Goal: Information Seeking & Learning: Learn about a topic

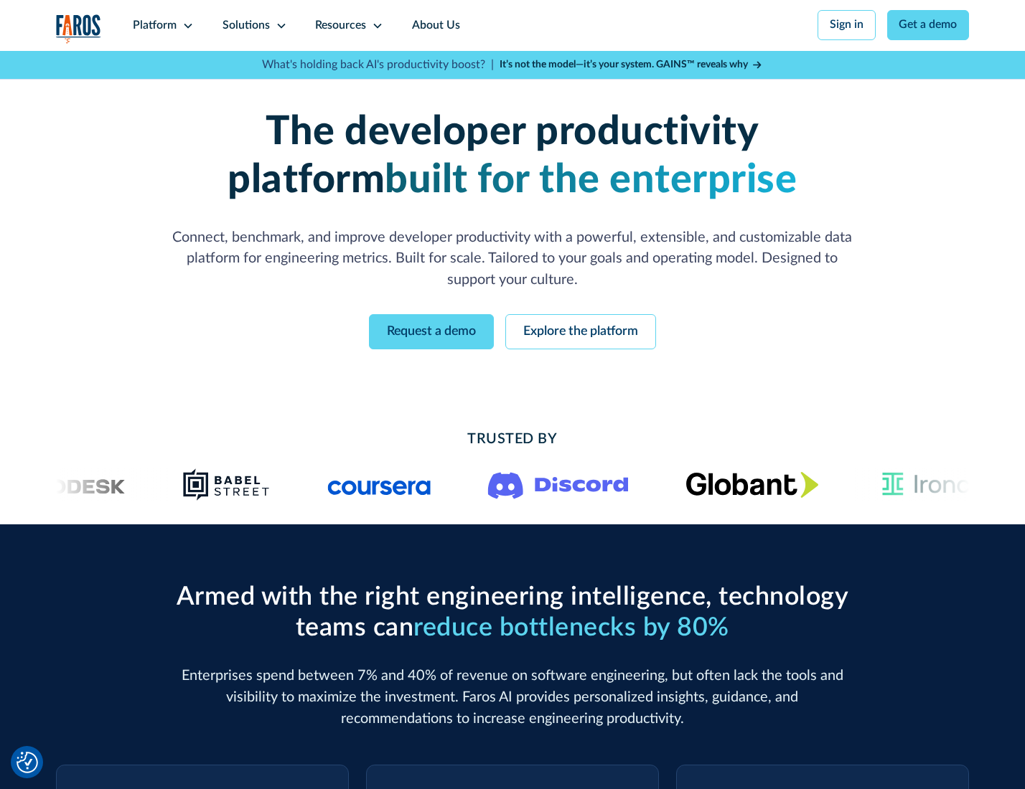
click at [186, 25] on icon at bounding box center [187, 25] width 11 height 11
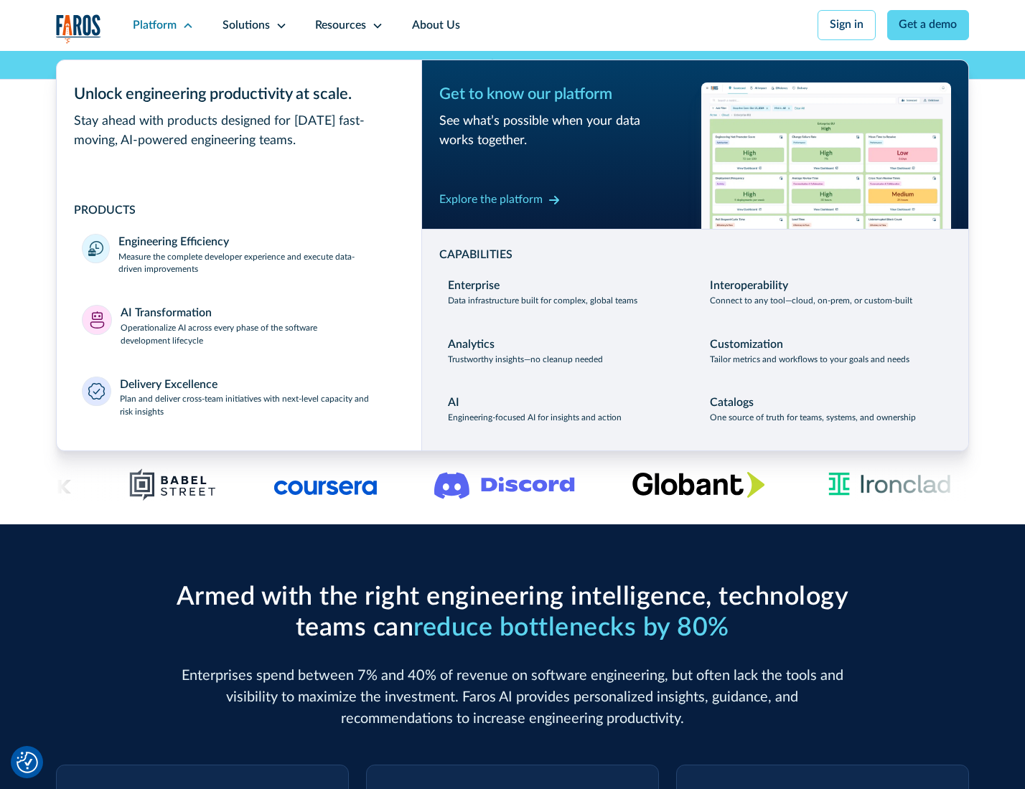
click at [255, 266] on p "Measure the complete developer experience and execute data-driven improvements" at bounding box center [256, 264] width 277 height 26
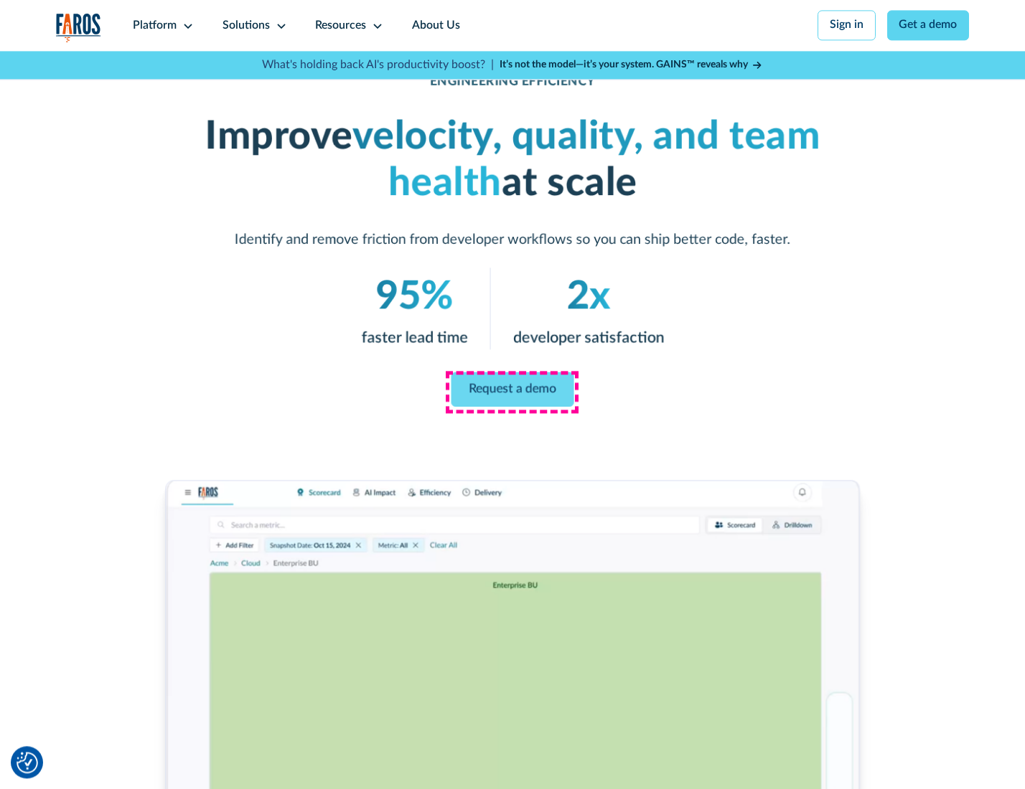
click at [512, 391] on link "Request a demo" at bounding box center [512, 389] width 123 height 34
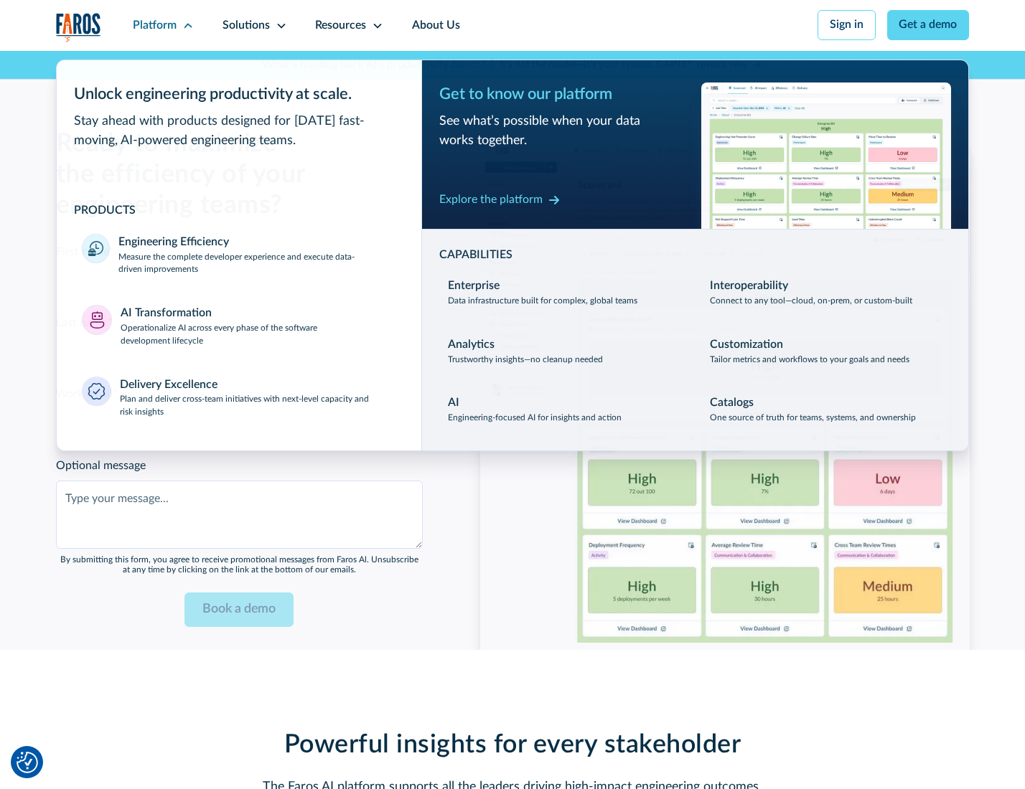
scroll to position [3124, 0]
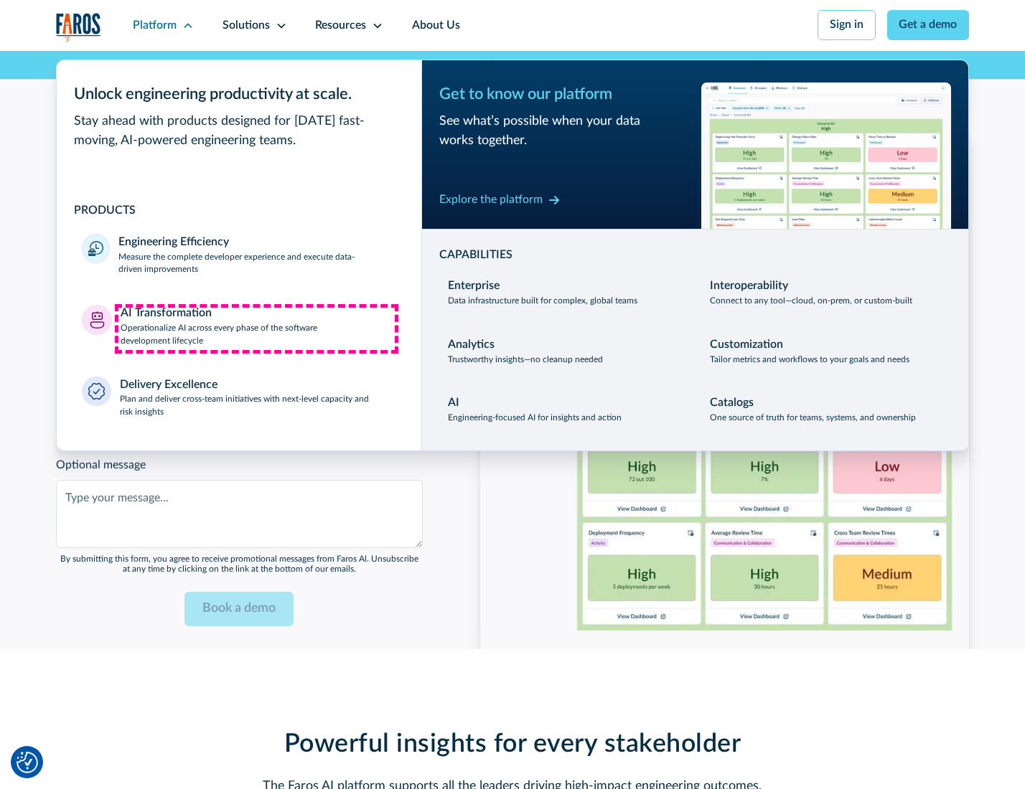
click at [256, 329] on p "Operationalize AI across every phase of the software development lifecycle" at bounding box center [259, 335] width 276 height 26
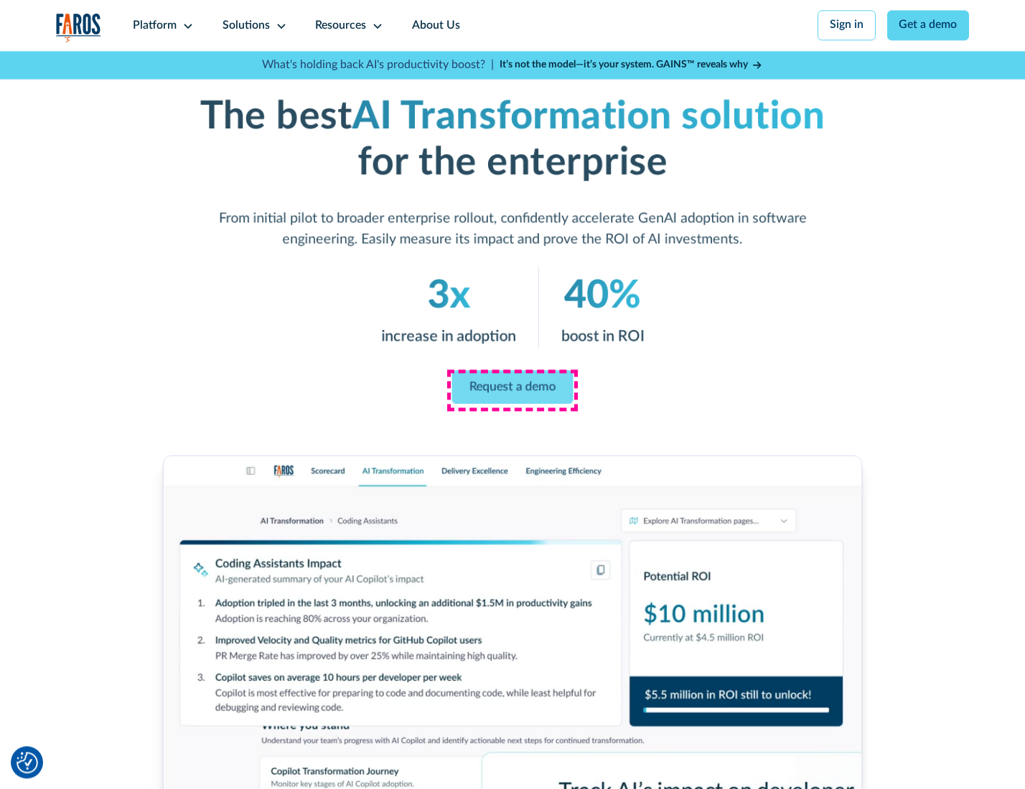
click at [512, 390] on link "Request a demo" at bounding box center [512, 387] width 121 height 34
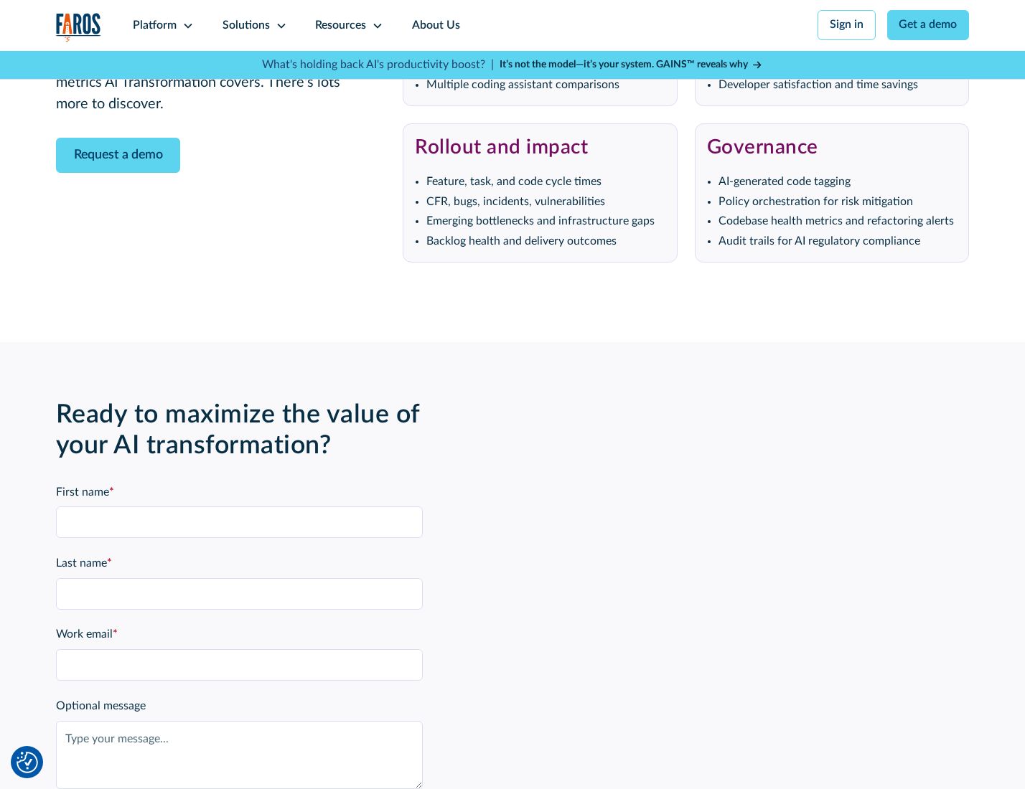
click at [161, 25] on div "Platform" at bounding box center [155, 25] width 44 height 17
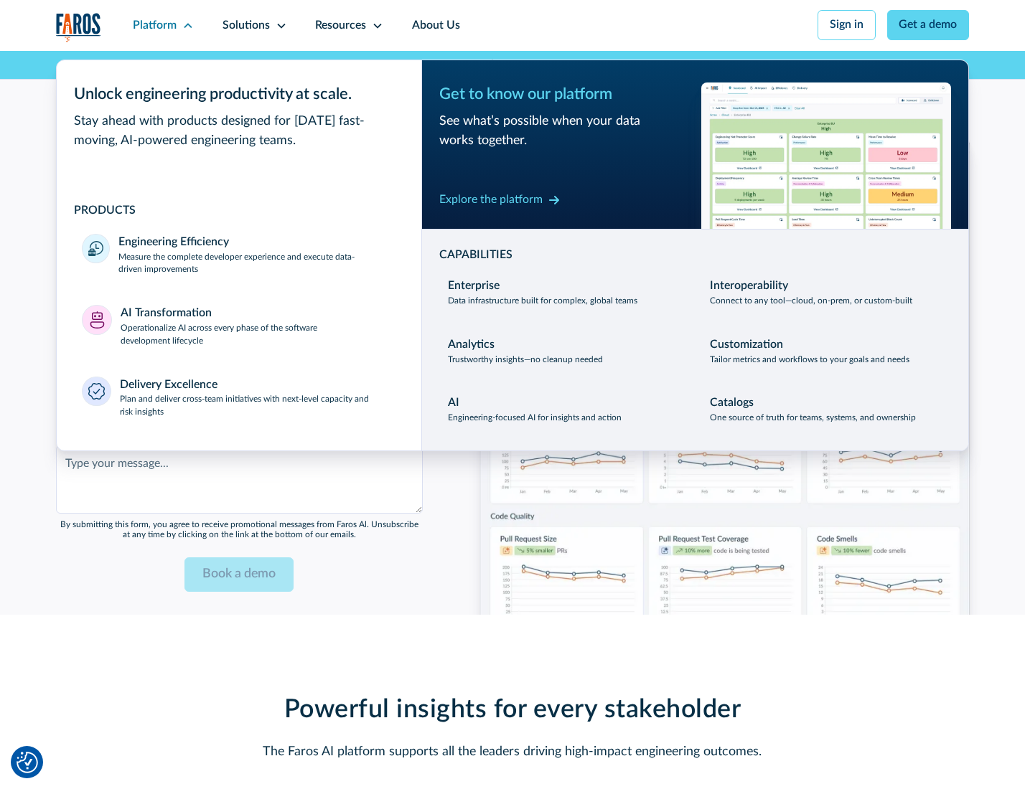
scroll to position [3470, 0]
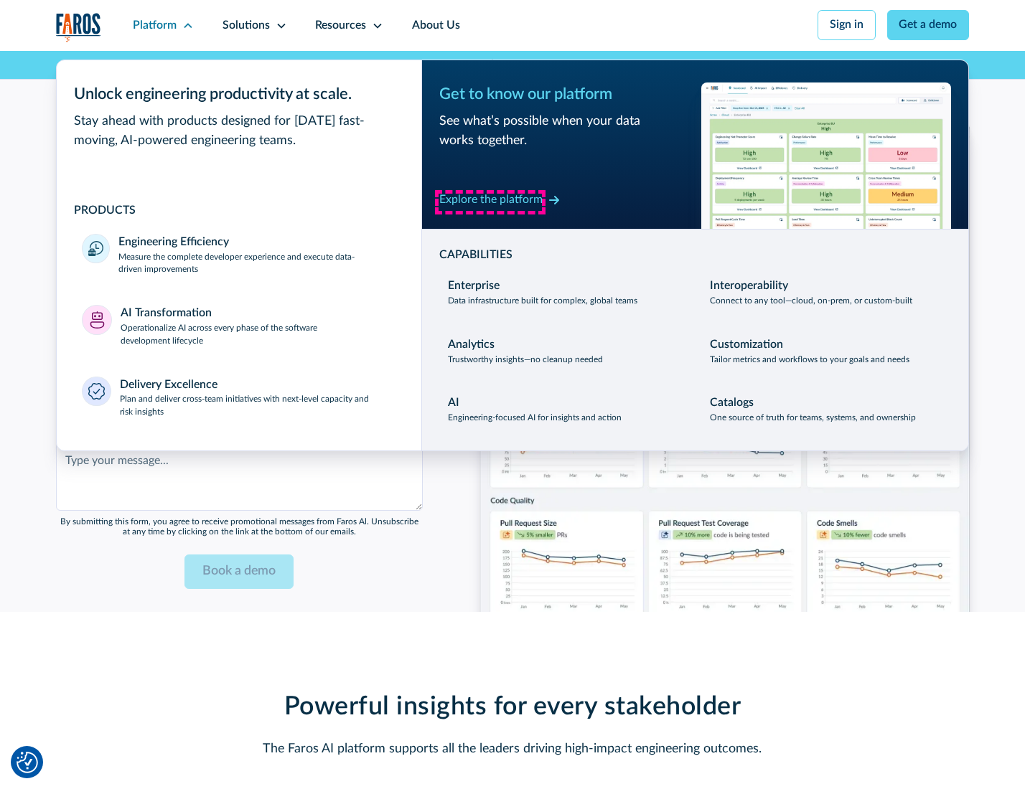
click at [490, 202] on div "Explore the platform" at bounding box center [490, 200] width 103 height 17
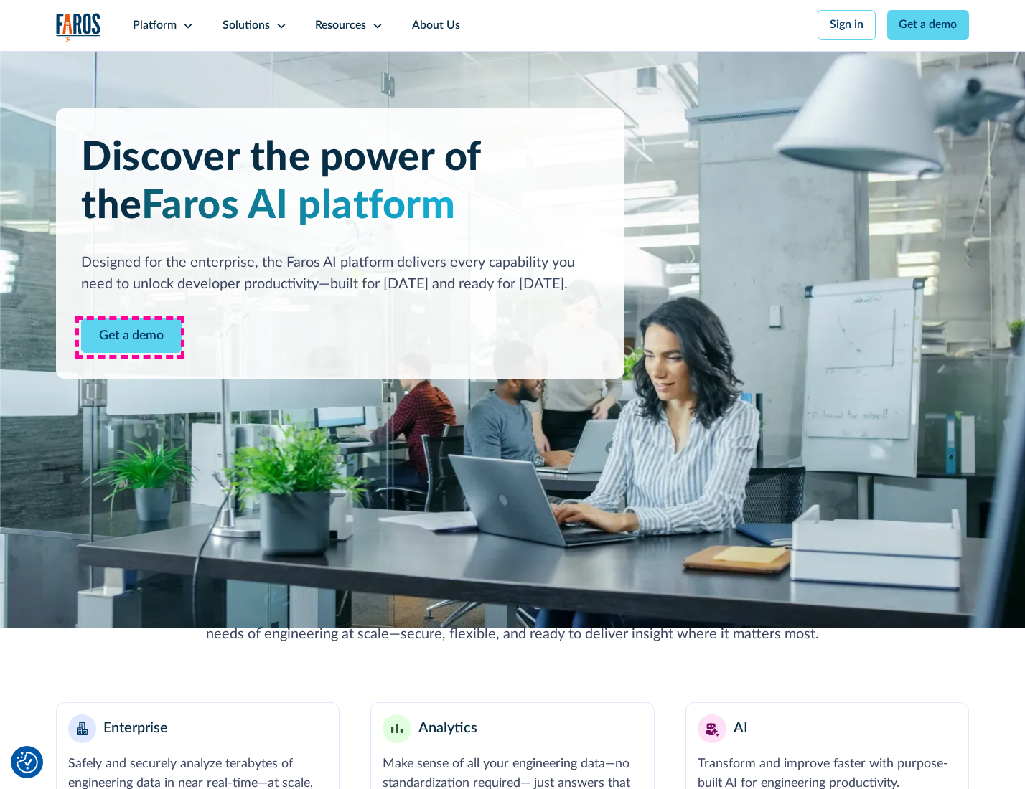
click at [130, 337] on link "Get a demo" at bounding box center [131, 336] width 100 height 35
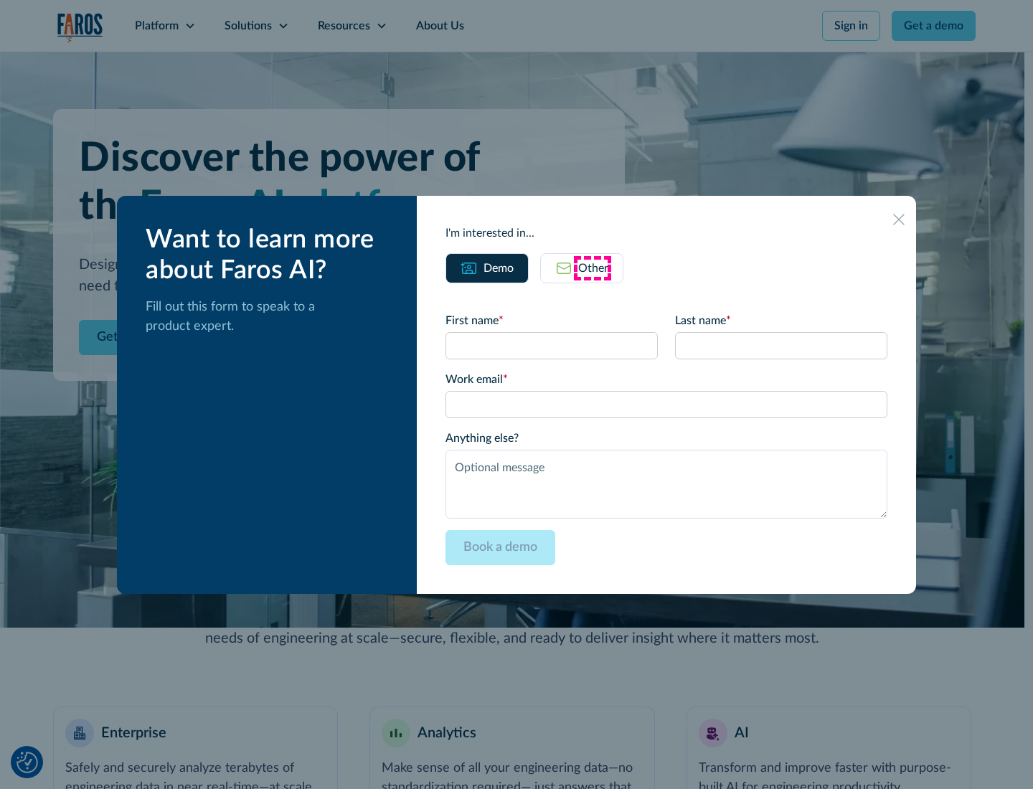
click at [593, 268] on div "Other" at bounding box center [593, 268] width 30 height 17
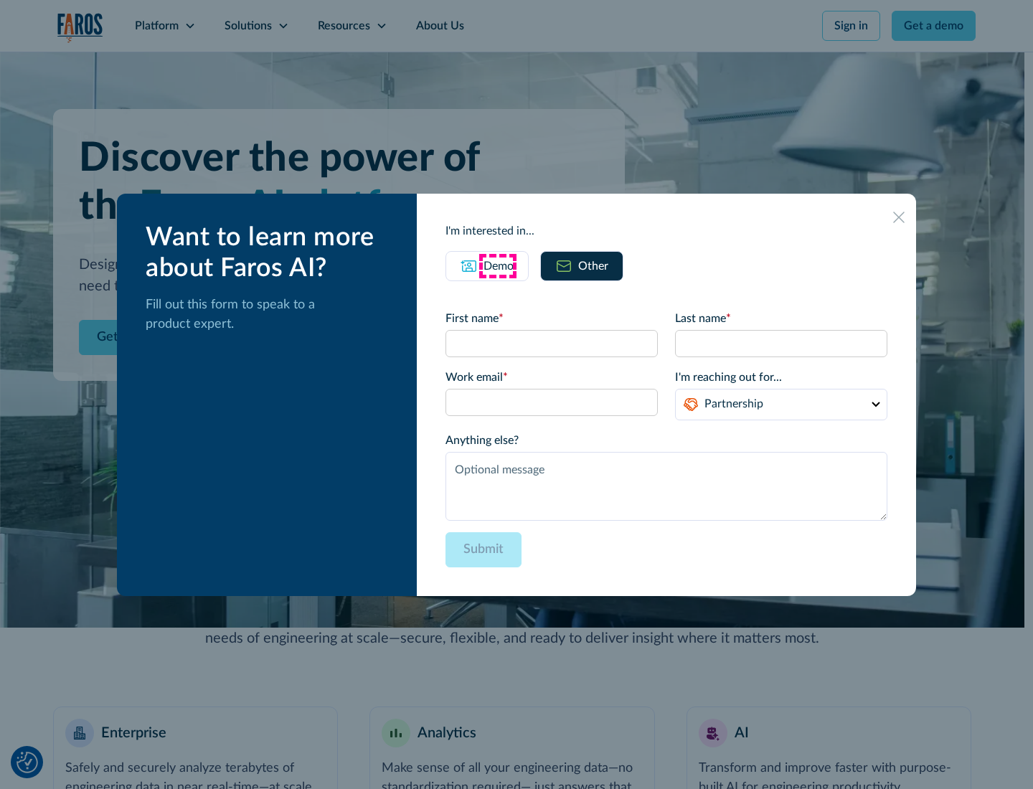
click at [497, 266] on div "Demo" at bounding box center [499, 266] width 30 height 17
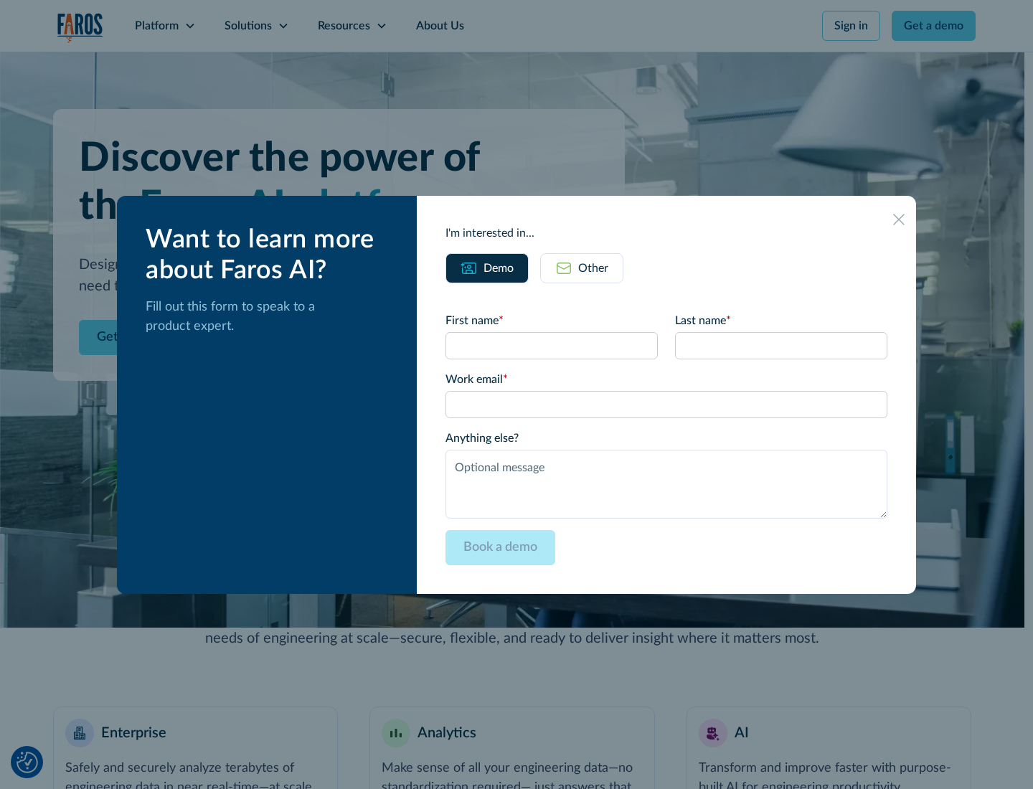
click at [900, 219] on icon at bounding box center [898, 219] width 11 height 11
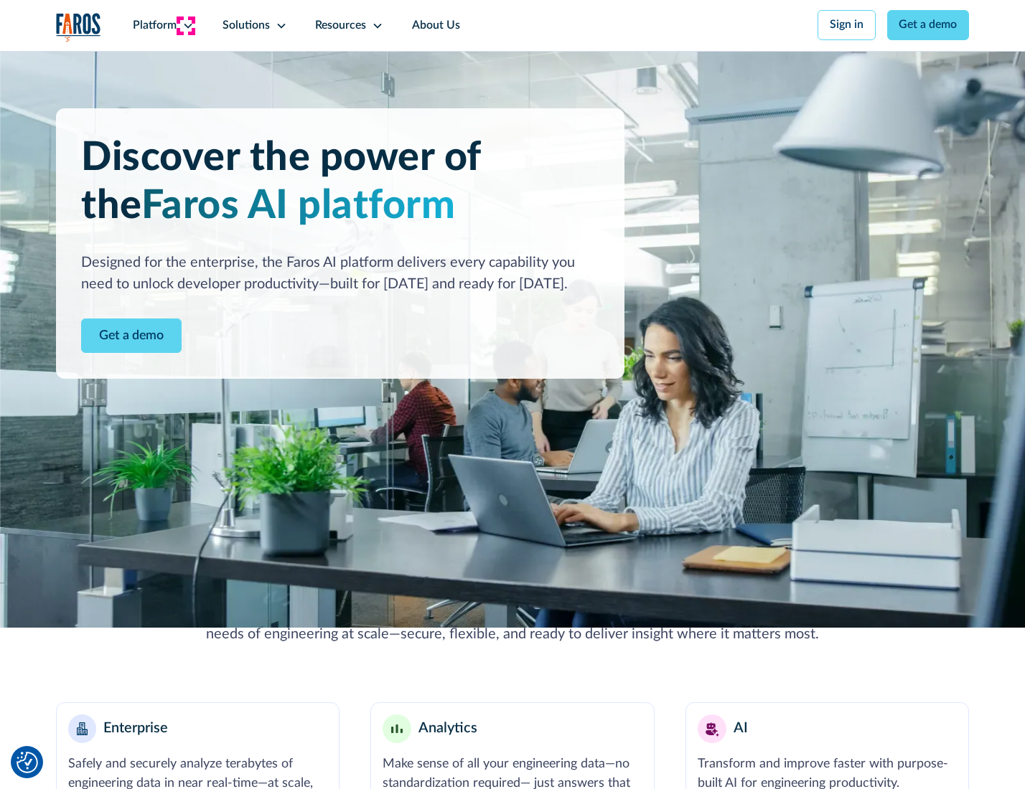
click at [186, 25] on icon at bounding box center [187, 25] width 11 height 11
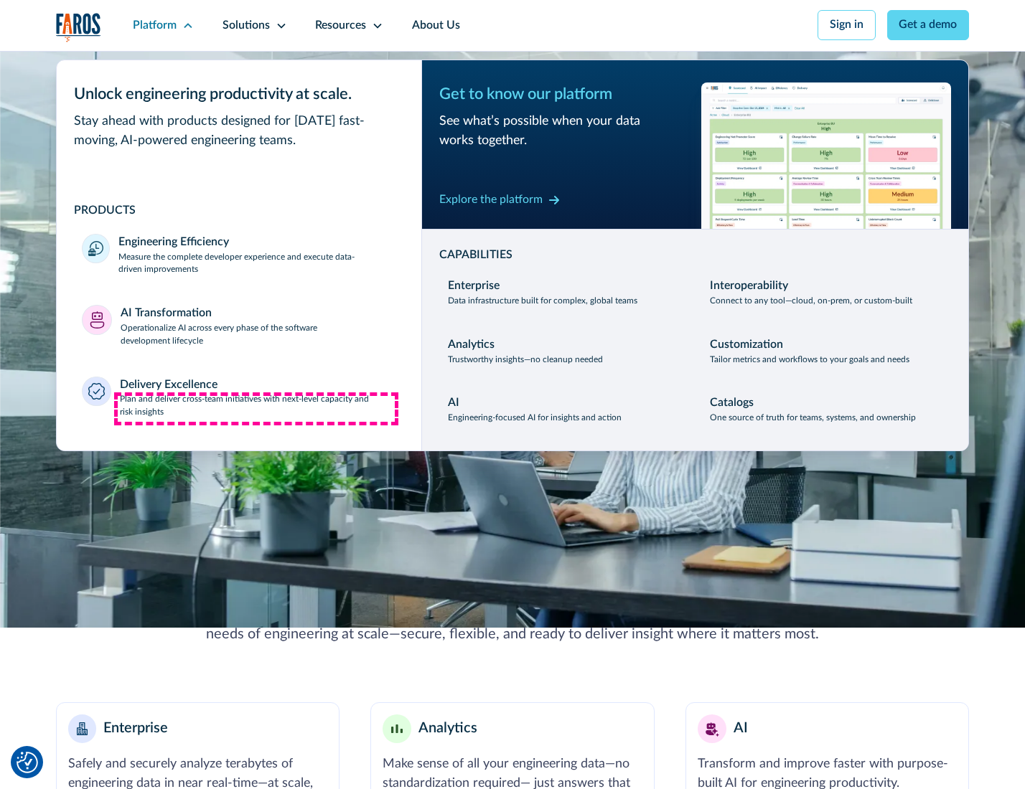
click at [256, 409] on p "Plan and deliver cross-team initiatives with next-level capacity and risk insig…" at bounding box center [258, 406] width 276 height 26
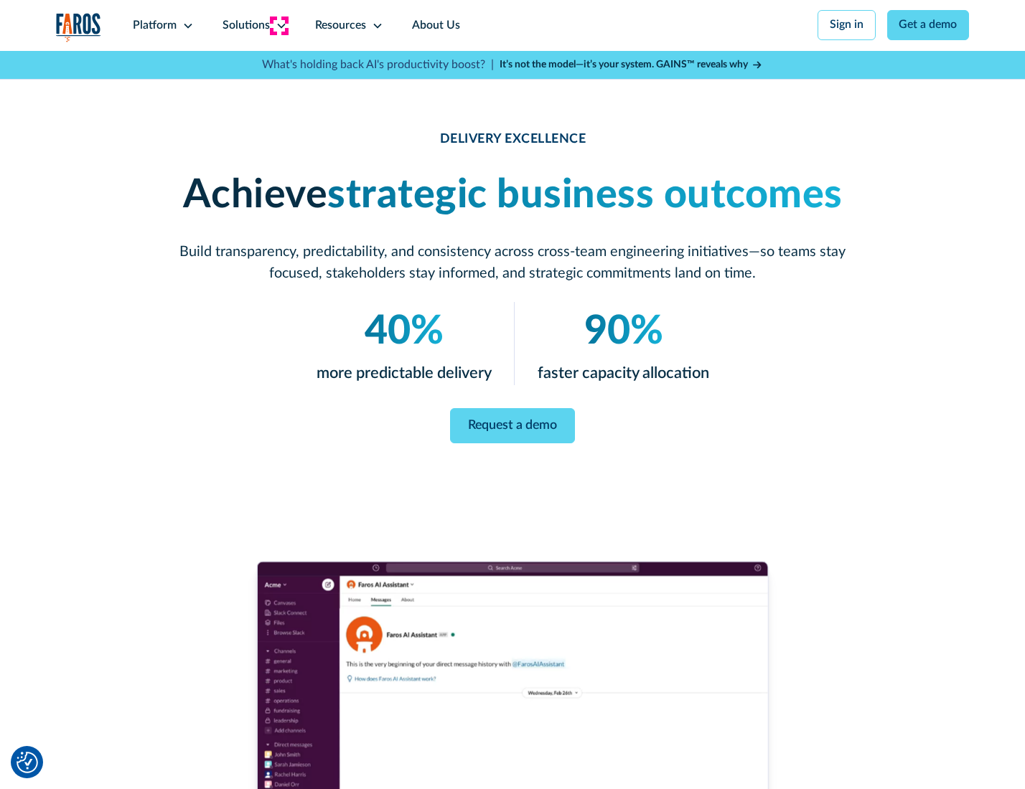
click at [278, 25] on icon at bounding box center [281, 25] width 11 height 11
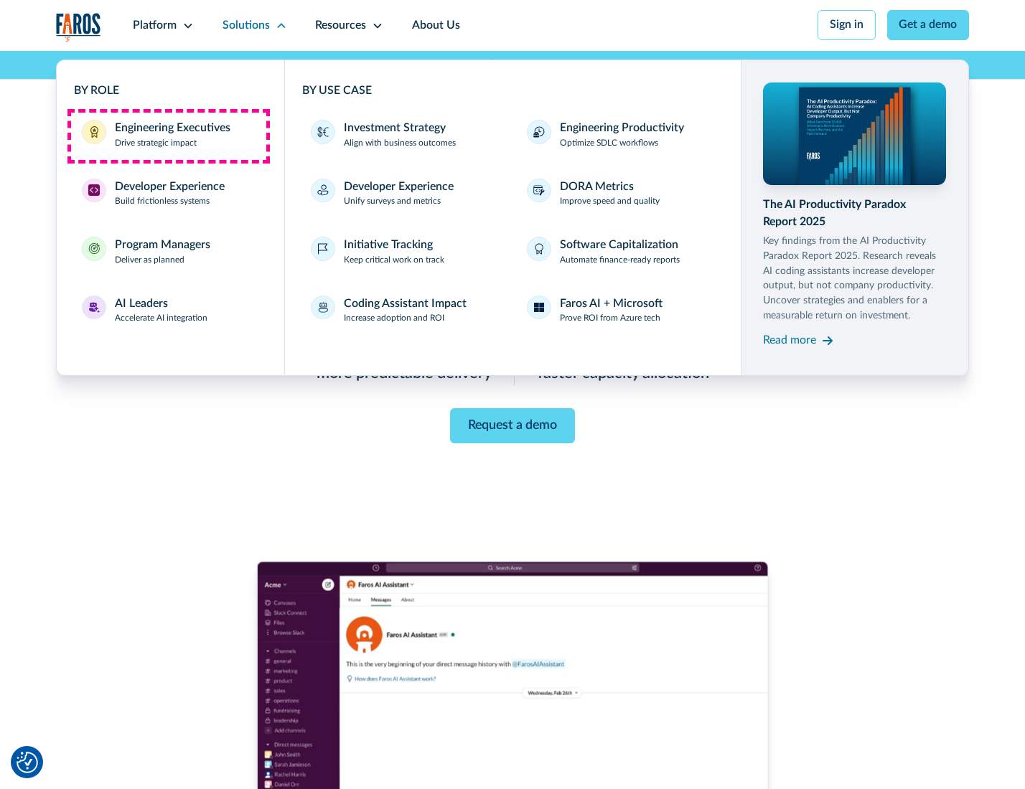
click at [168, 136] on div "Engineering Executives" at bounding box center [173, 128] width 116 height 17
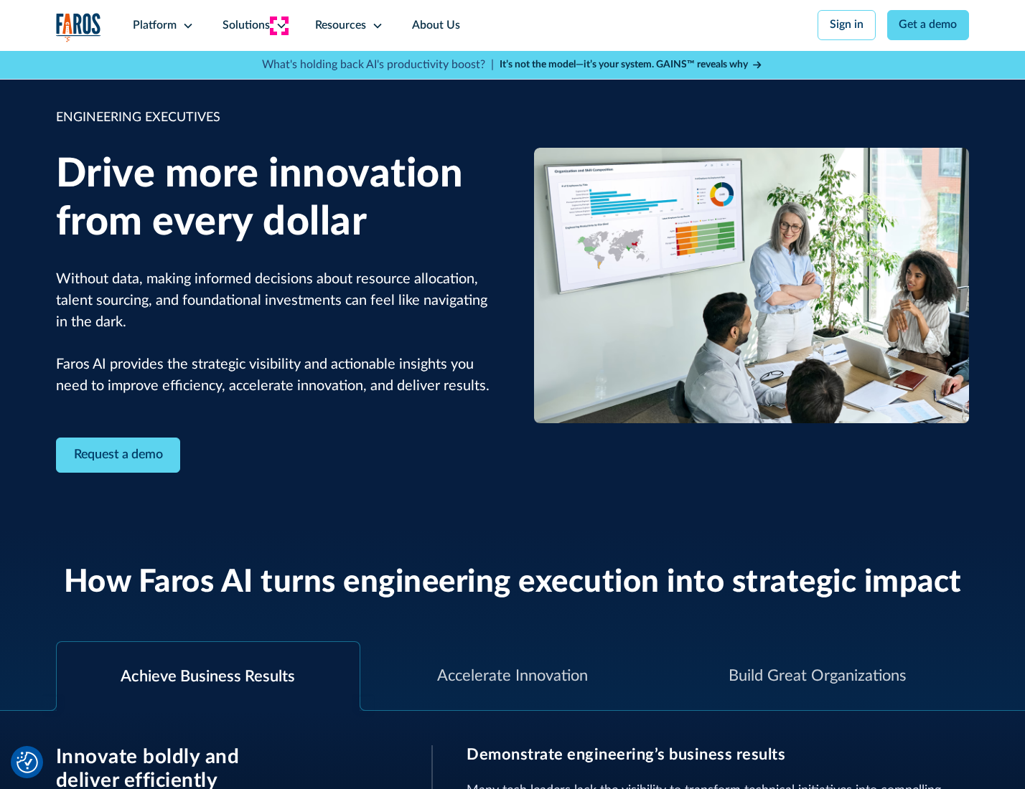
click at [278, 25] on icon at bounding box center [281, 25] width 11 height 11
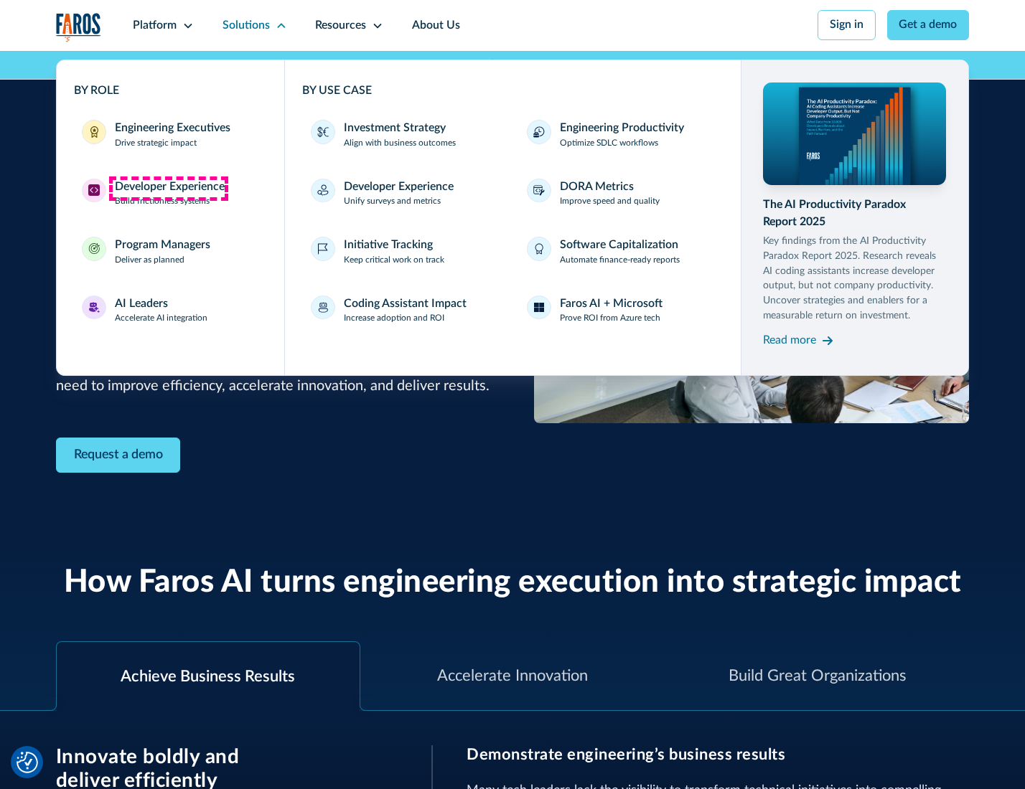
click at [168, 188] on div "Developer Experience" at bounding box center [170, 187] width 110 height 17
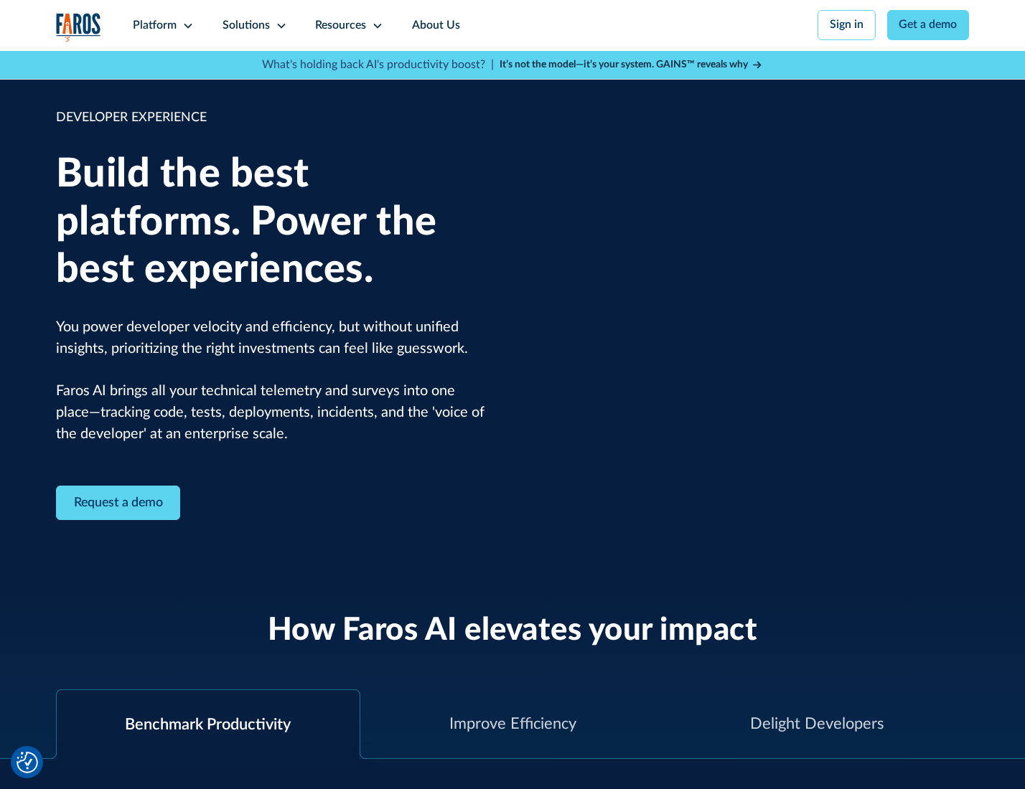
click at [253, 25] on div "Solutions" at bounding box center [245, 25] width 47 height 17
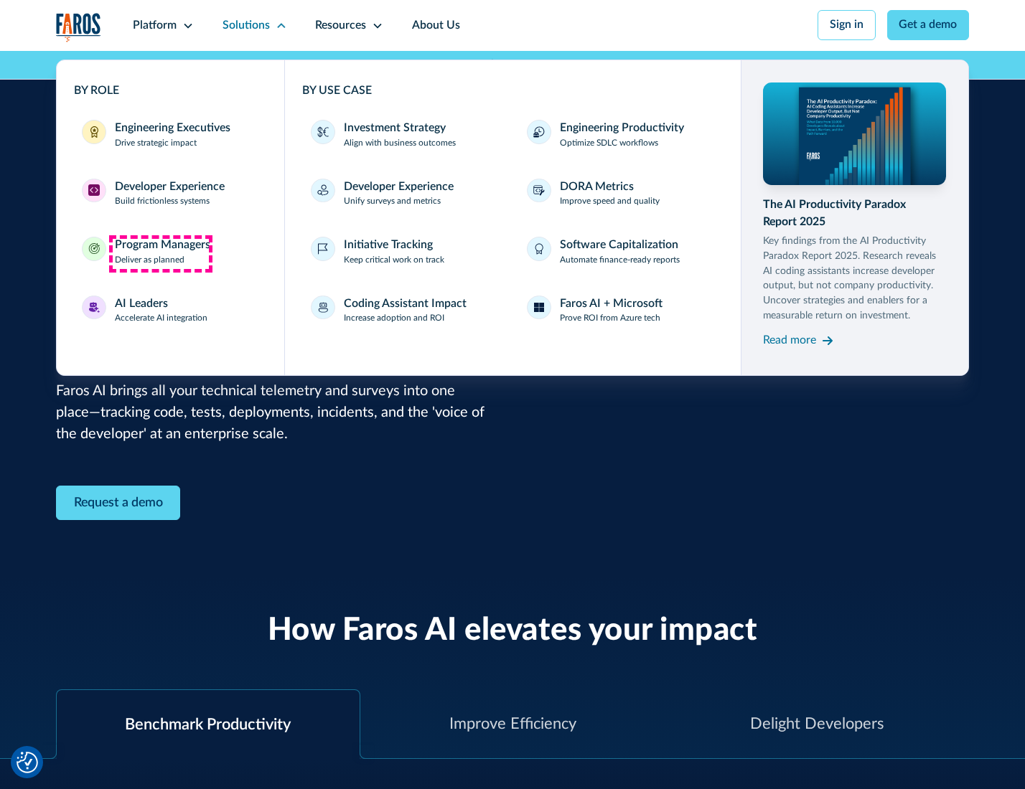
click at [160, 253] on div "Program Managers" at bounding box center [162, 245] width 95 height 17
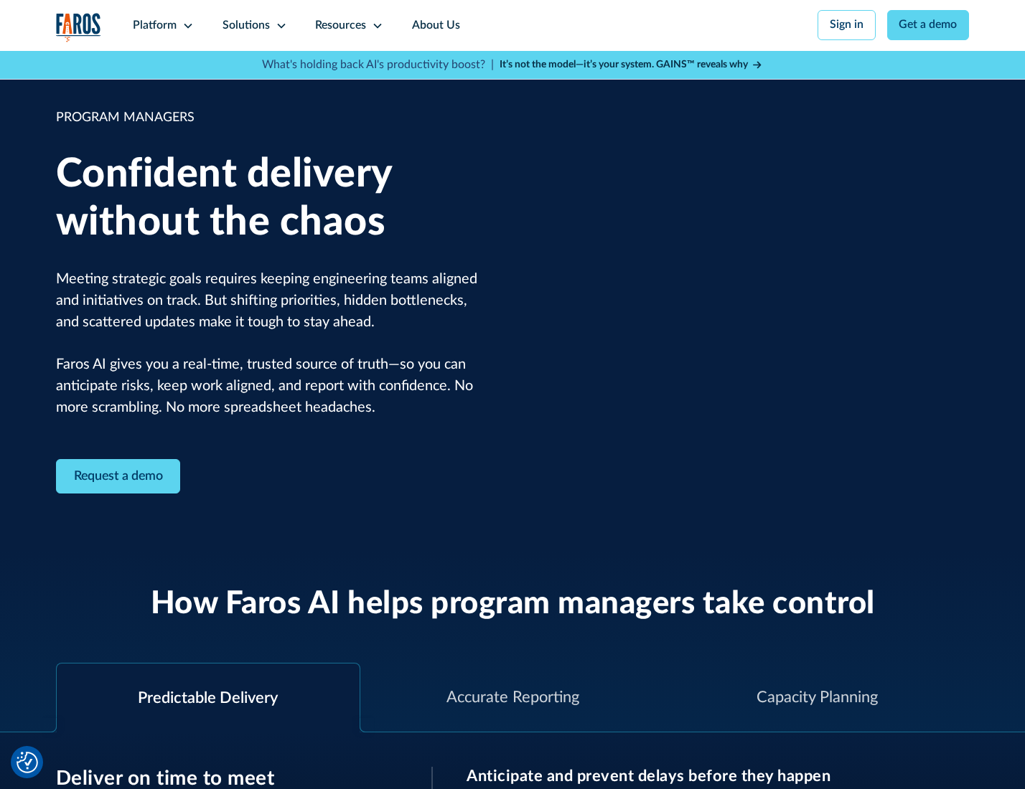
click at [278, 26] on icon at bounding box center [281, 25] width 11 height 11
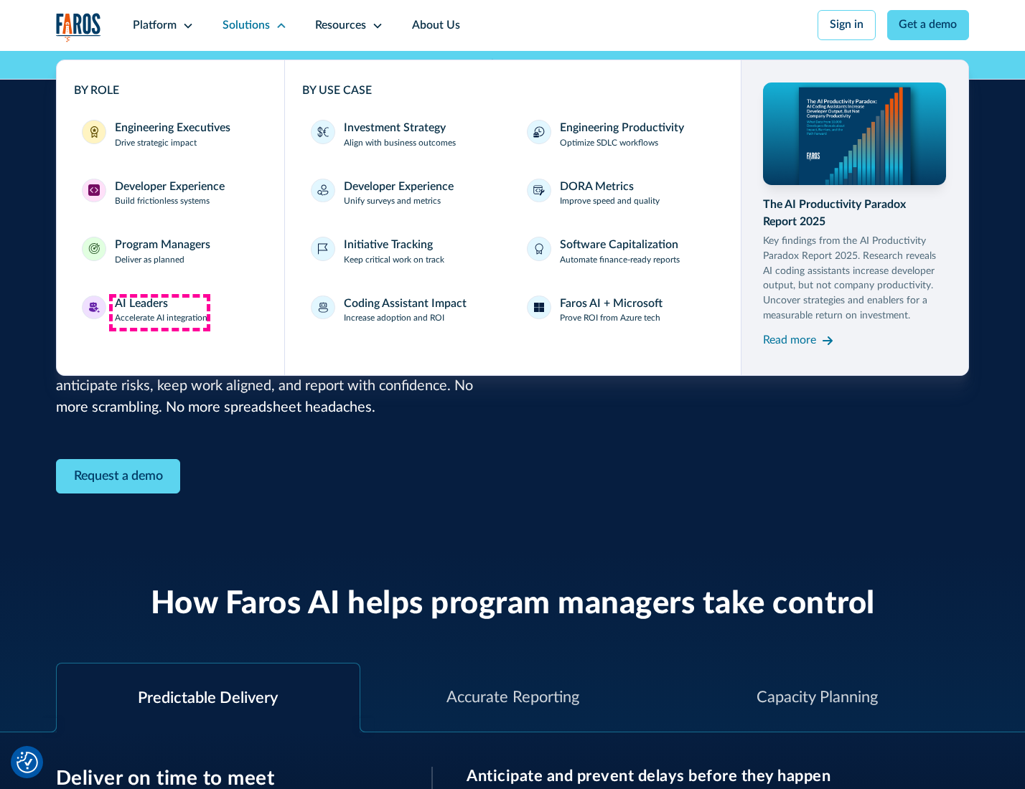
click at [159, 312] on div "AI Leaders" at bounding box center [141, 304] width 53 height 17
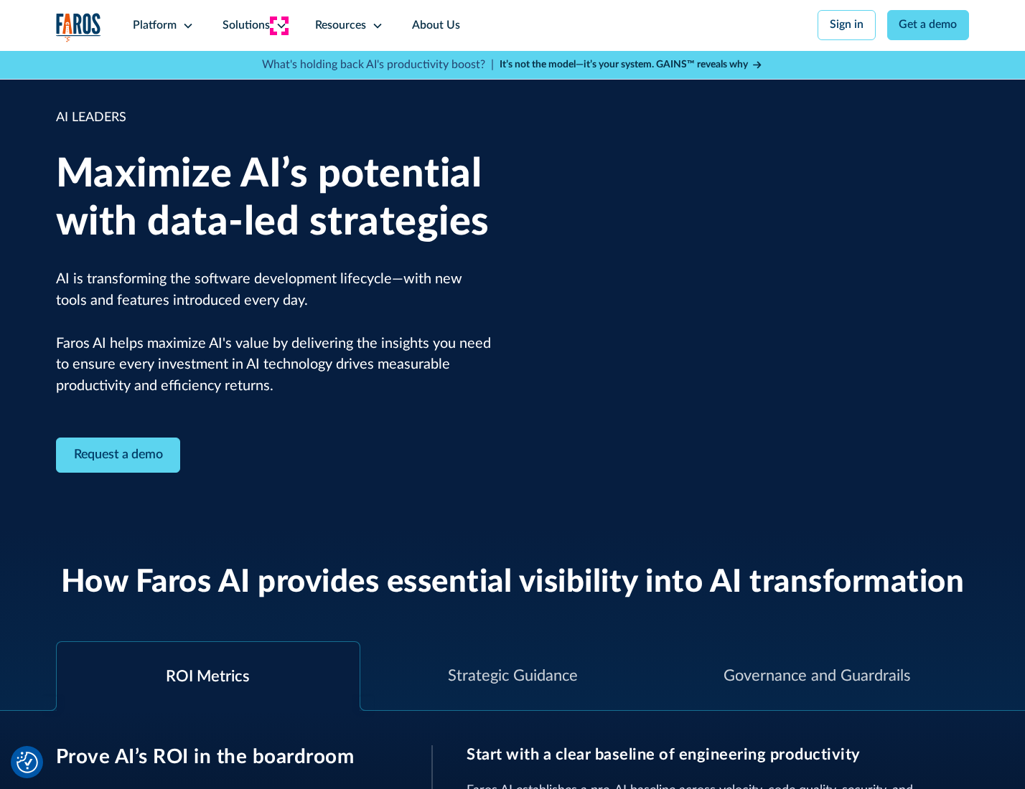
click at [278, 25] on icon at bounding box center [281, 25] width 11 height 11
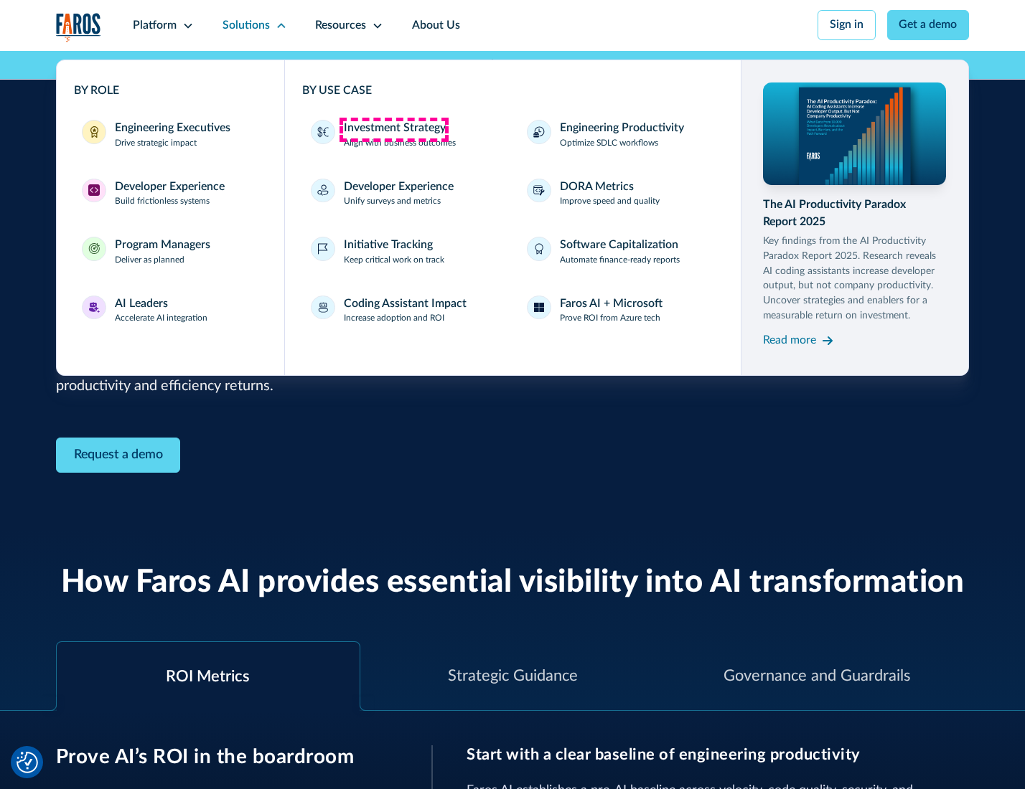
click at [393, 129] on div "Investment Strategy" at bounding box center [395, 128] width 102 height 17
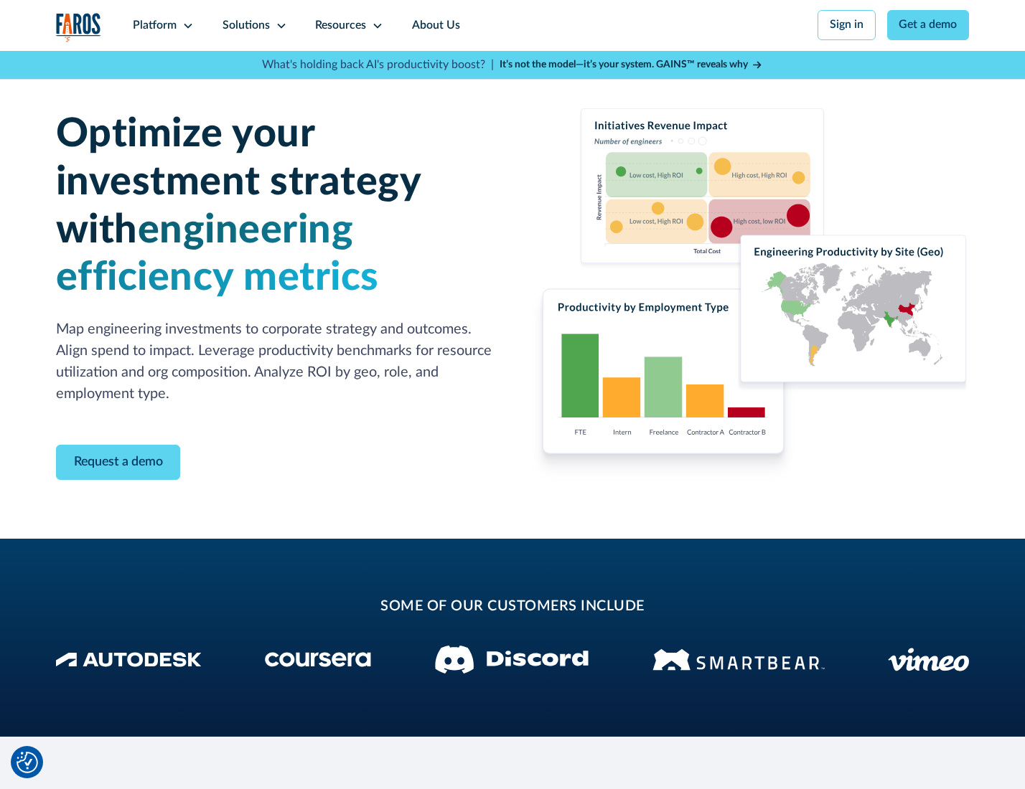
click at [278, 25] on icon at bounding box center [281, 25] width 11 height 11
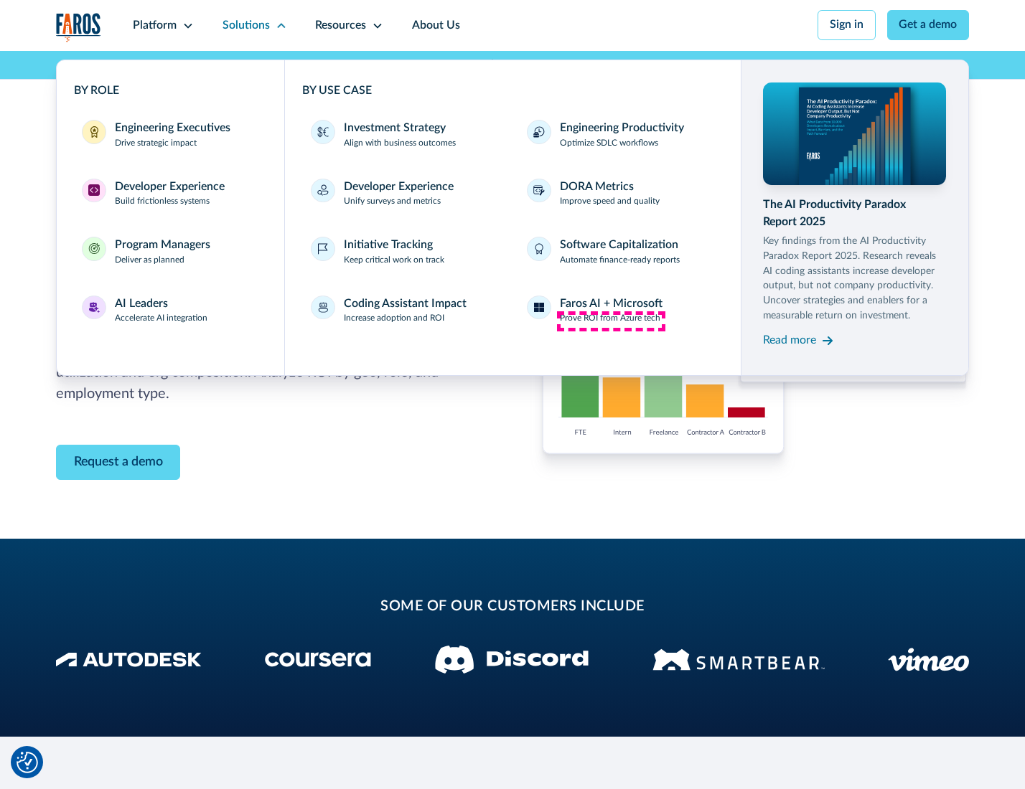
click at [611, 321] on p "Prove ROI from Azure tech" at bounding box center [610, 318] width 100 height 13
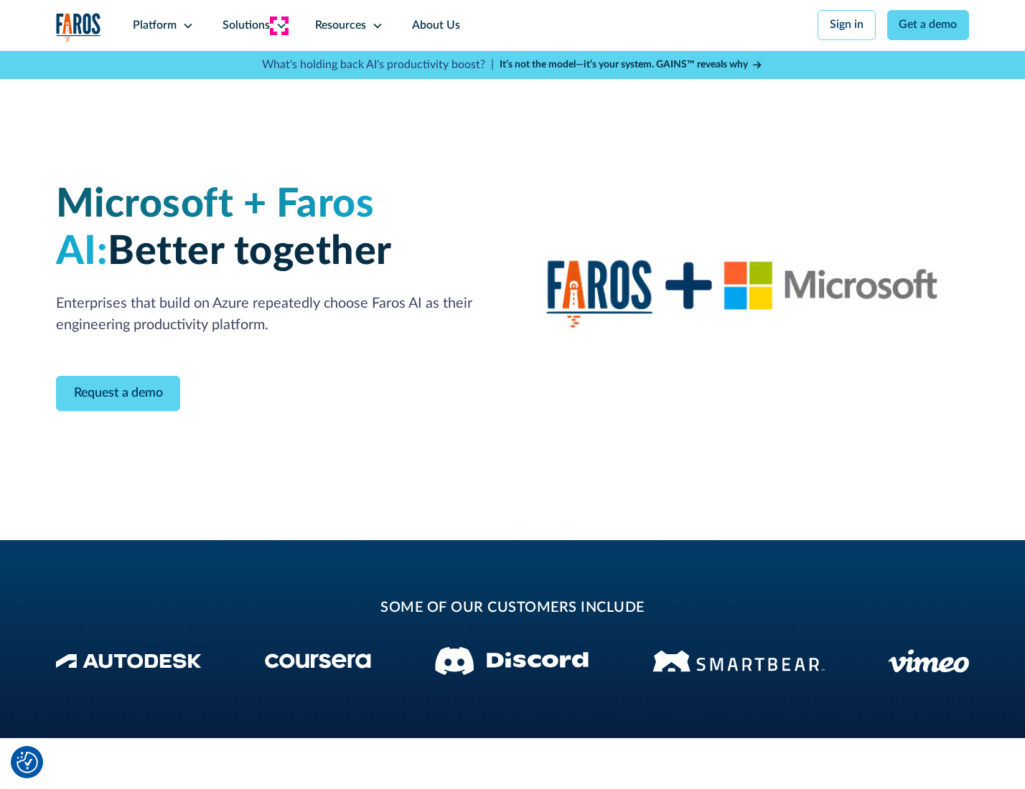
click at [278, 25] on icon at bounding box center [281, 25] width 11 height 11
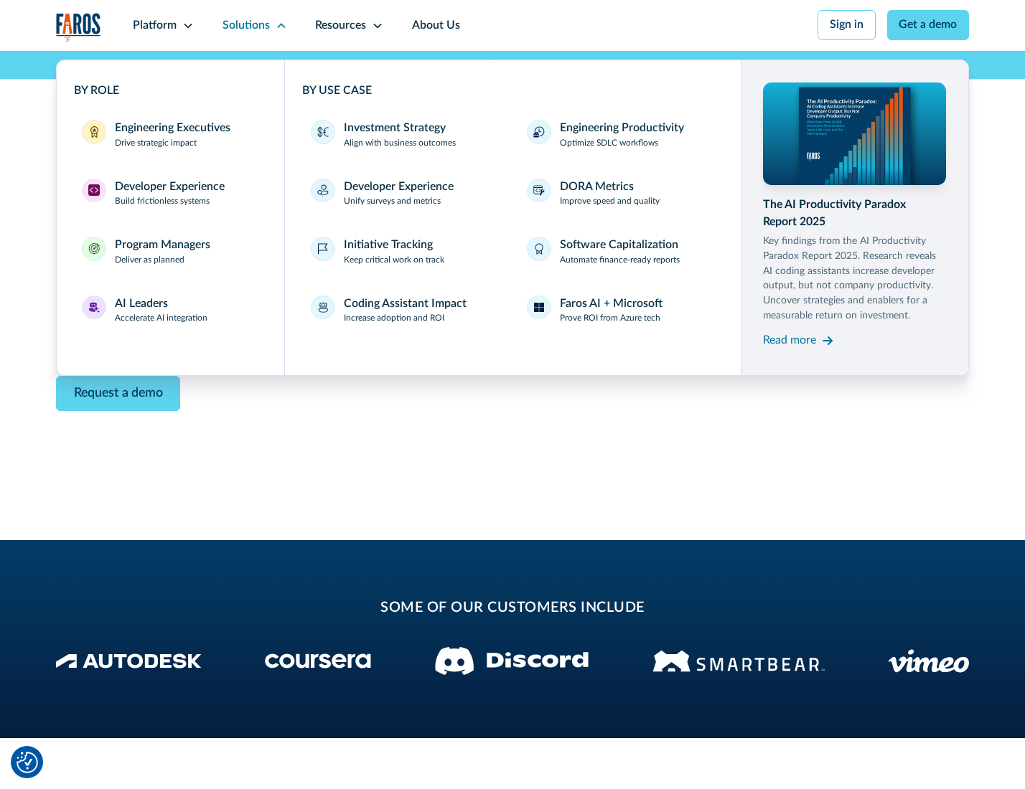
click at [791, 343] on div "Read more" at bounding box center [789, 340] width 53 height 17
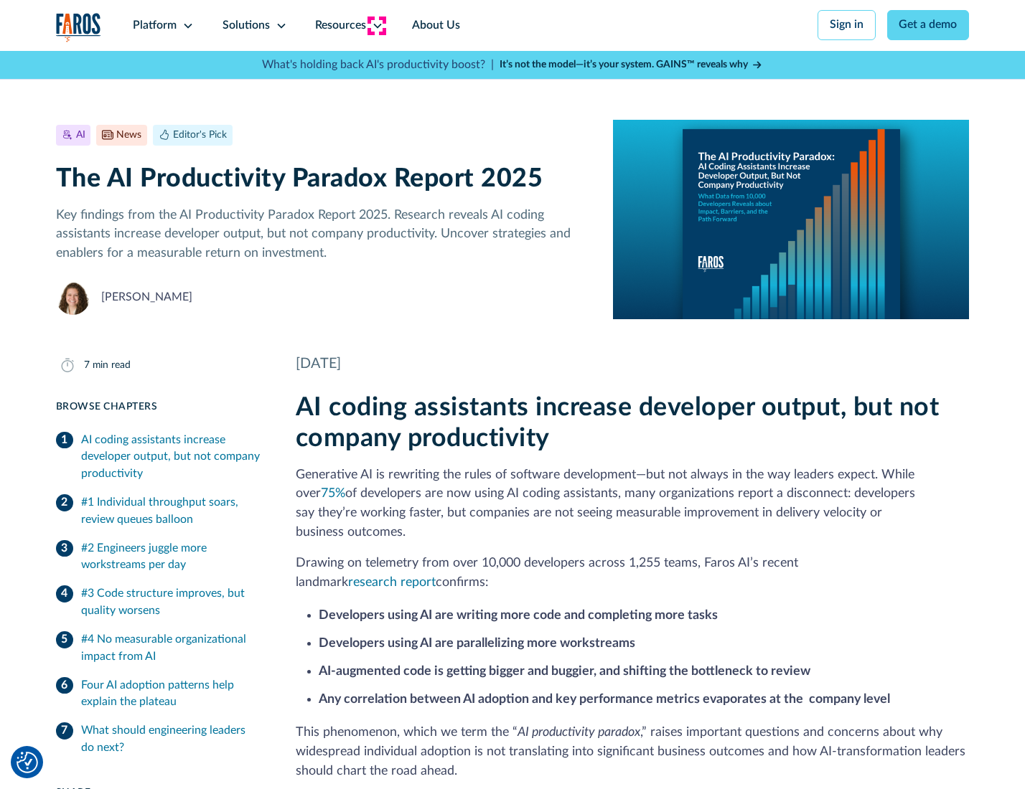
click at [376, 25] on icon at bounding box center [377, 25] width 11 height 11
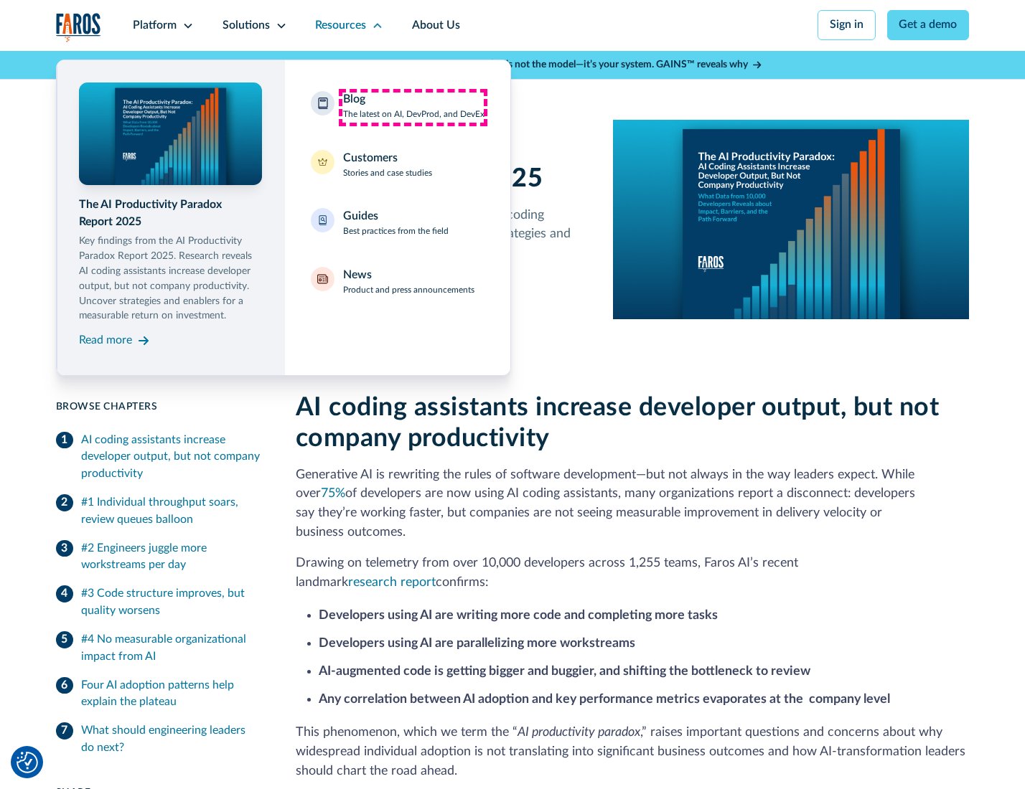
click at [413, 107] on div "Blog The latest on AI, DevProd, and DevEx" at bounding box center [413, 106] width 141 height 30
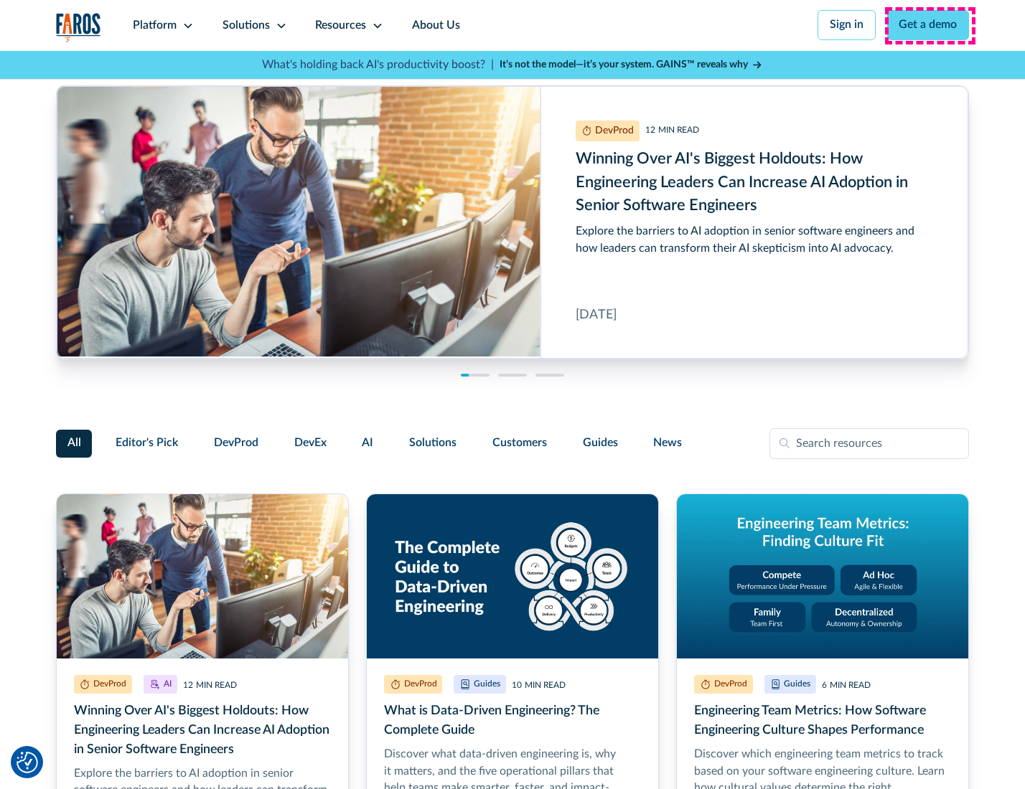
click at [929, 25] on link "Get a demo" at bounding box center [928, 25] width 83 height 30
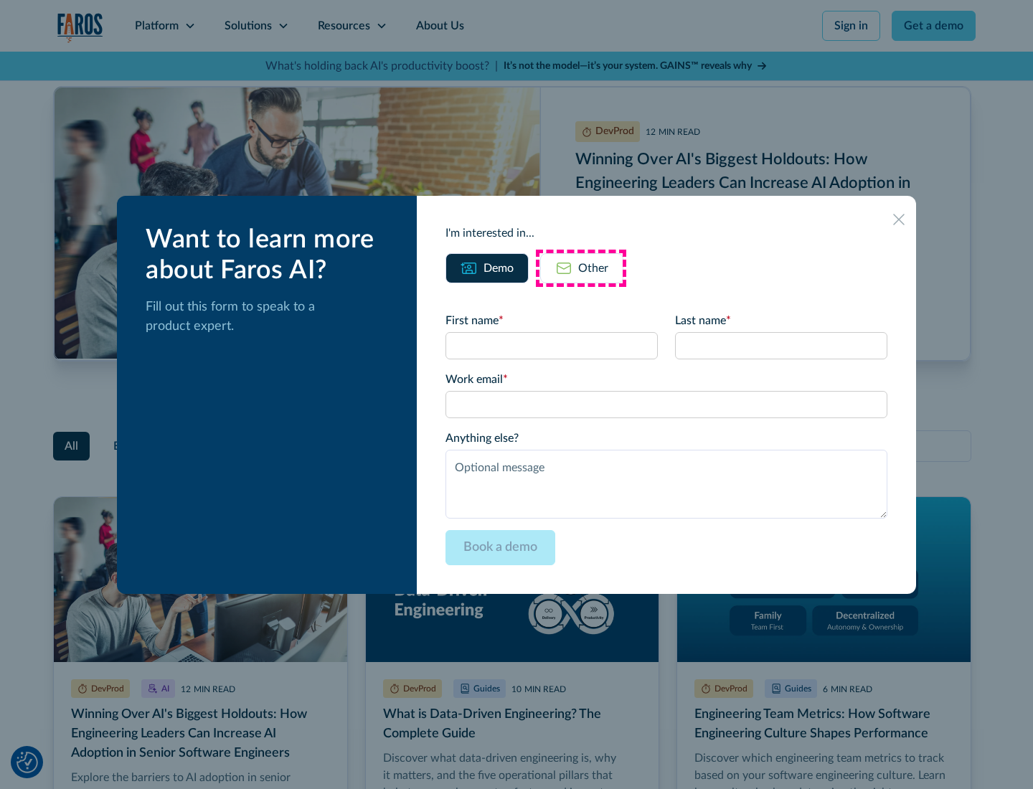
click at [581, 268] on div "Other" at bounding box center [593, 268] width 30 height 17
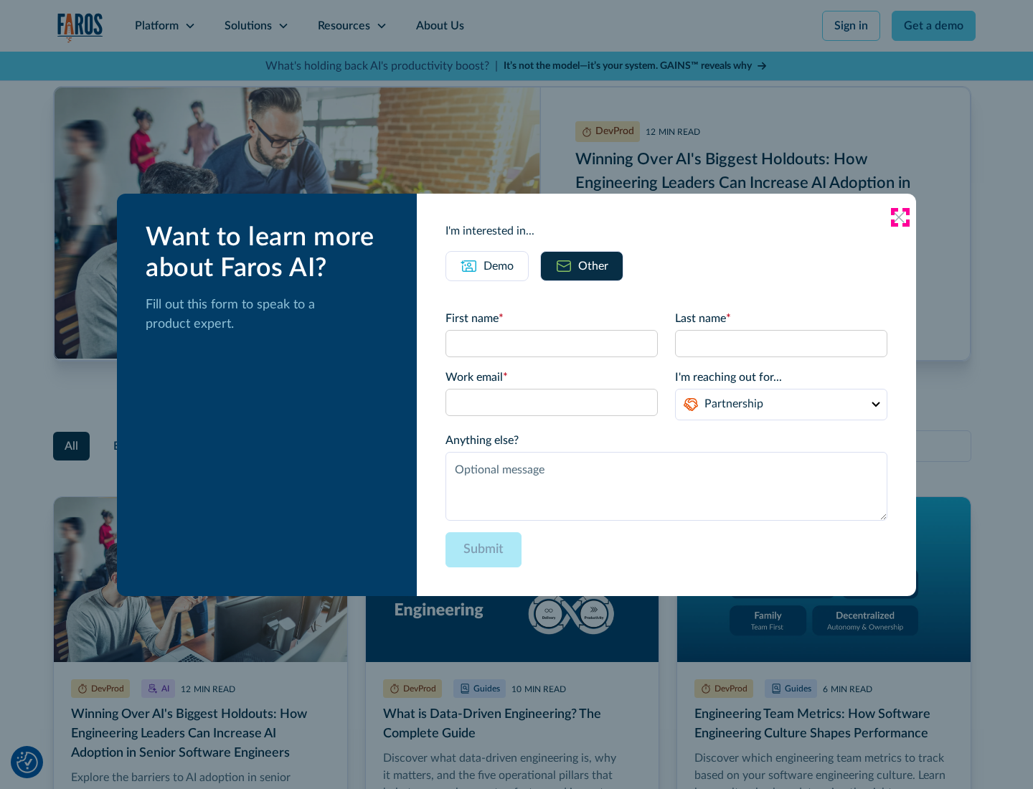
click at [900, 217] on icon at bounding box center [898, 217] width 11 height 11
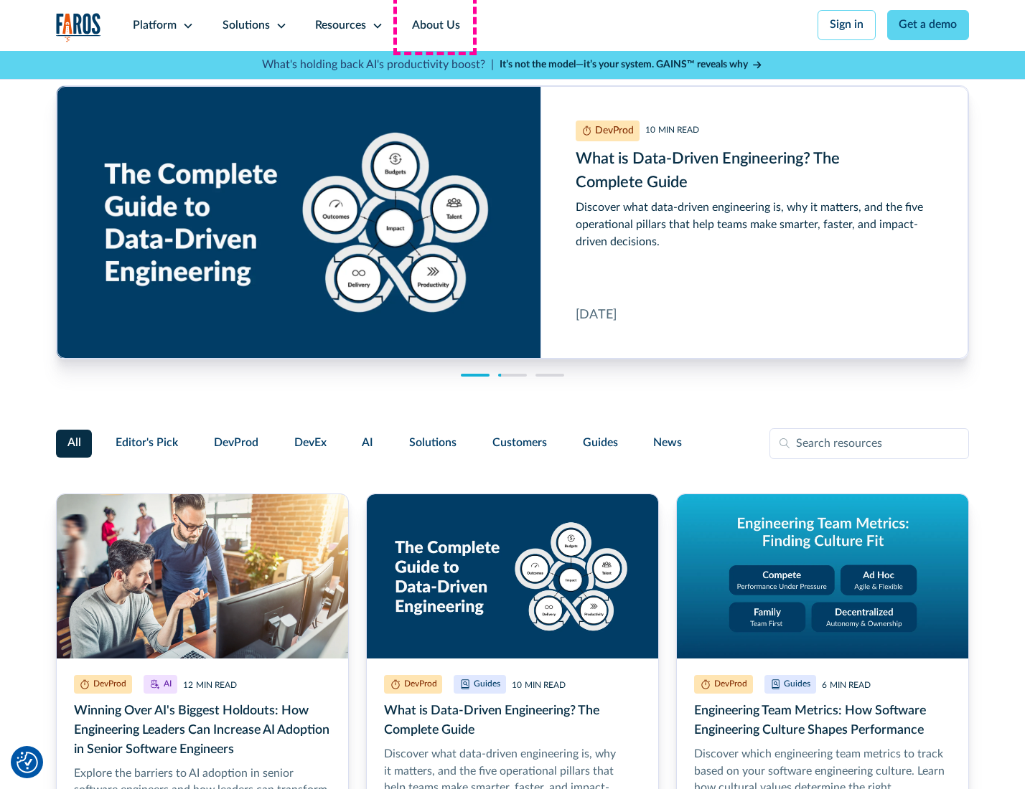
click at [434, 25] on link "About Us" at bounding box center [436, 25] width 77 height 51
